Goal: Navigation & Orientation: Go to known website

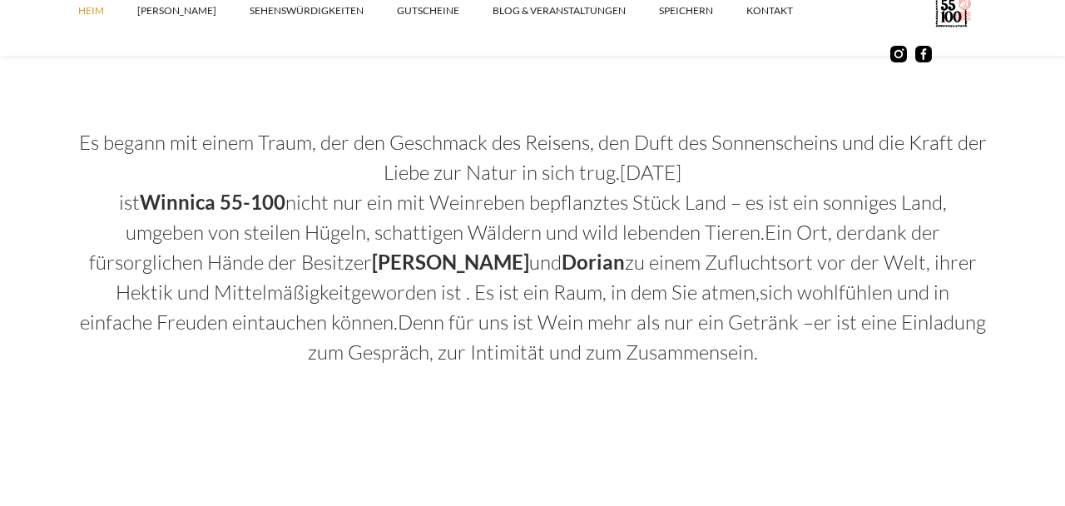
scroll to position [985, 0]
